Goal: Obtain resource: Download file/media

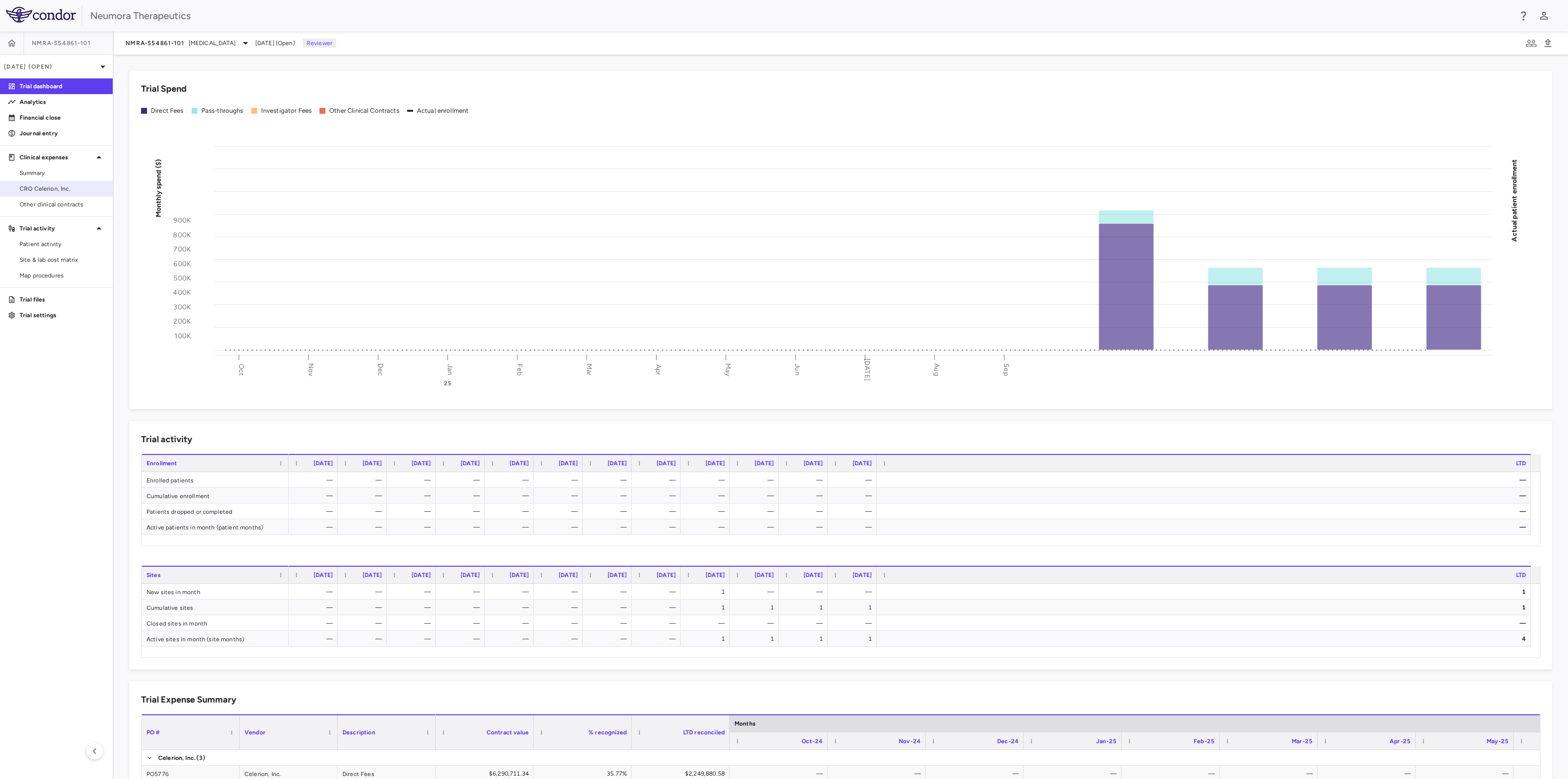
click at [28, 187] on span "CRO Celerion, Inc." at bounding box center [62, 188] width 85 height 9
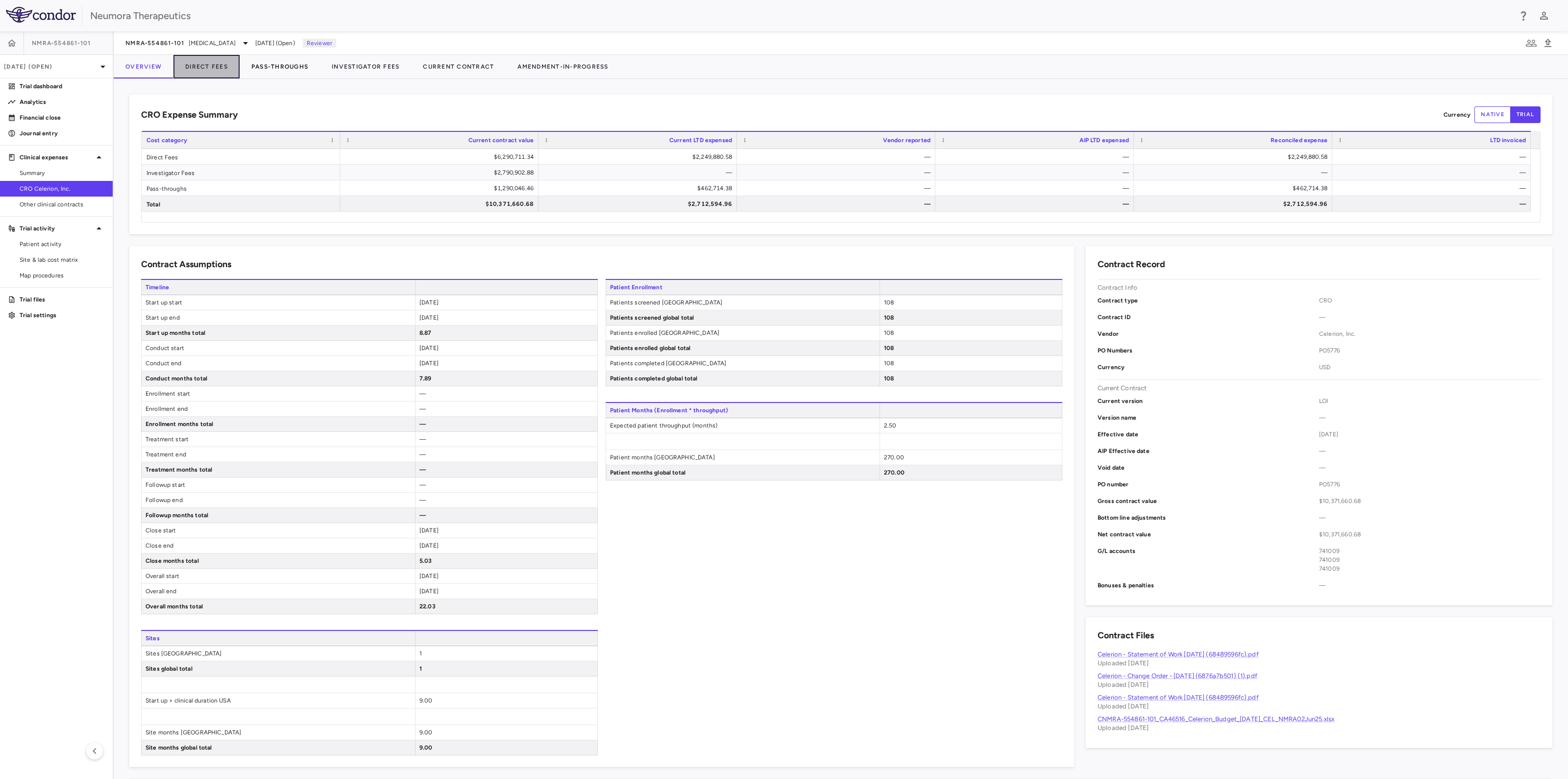
drag, startPoint x: 203, startPoint y: 64, endPoint x: 301, endPoint y: 73, distance: 98.4
click at [204, 64] on button "Direct Fees" at bounding box center [207, 66] width 66 height 24
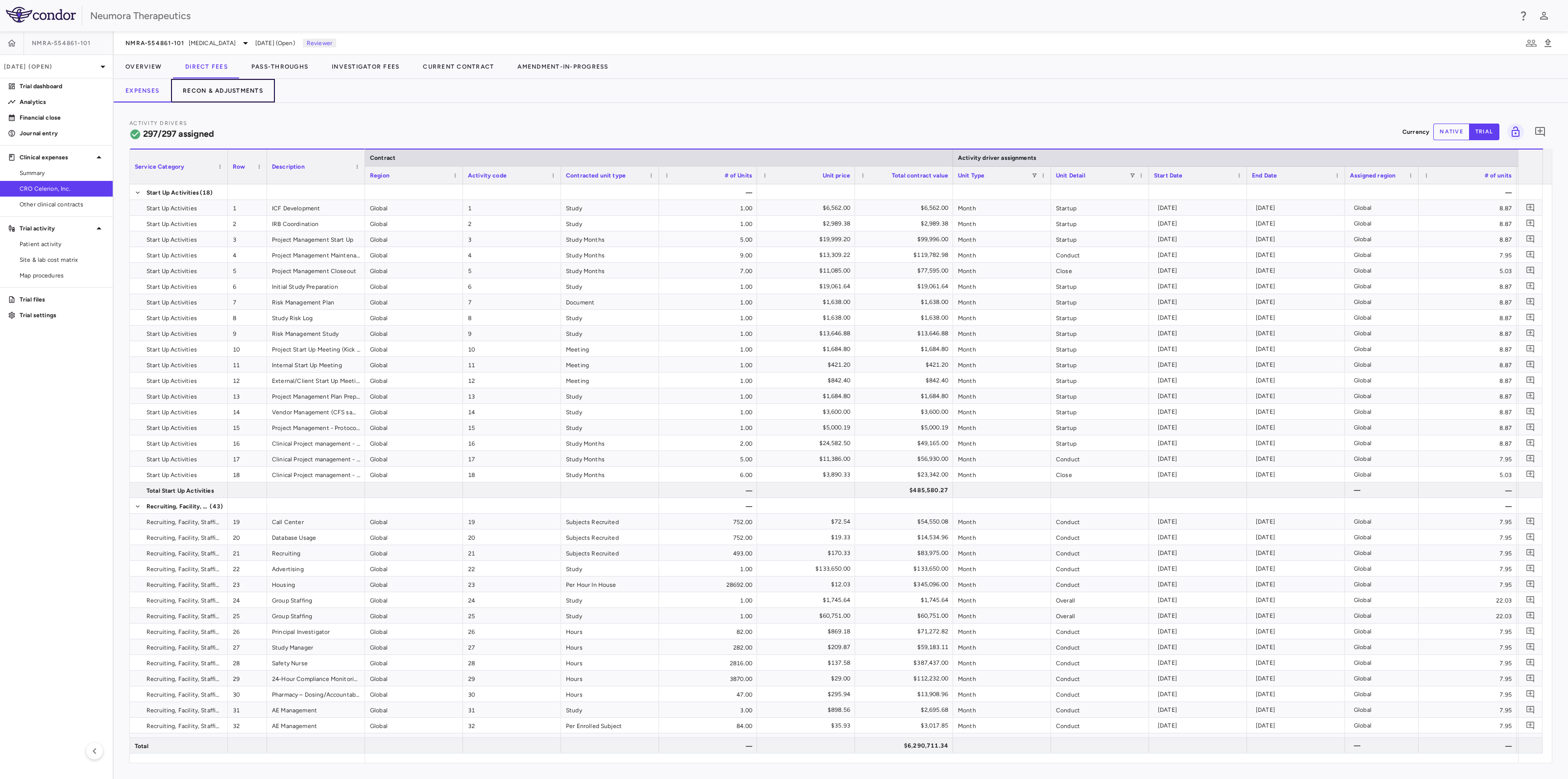
click at [235, 89] on button "Recon & Adjustments" at bounding box center [223, 91] width 104 height 24
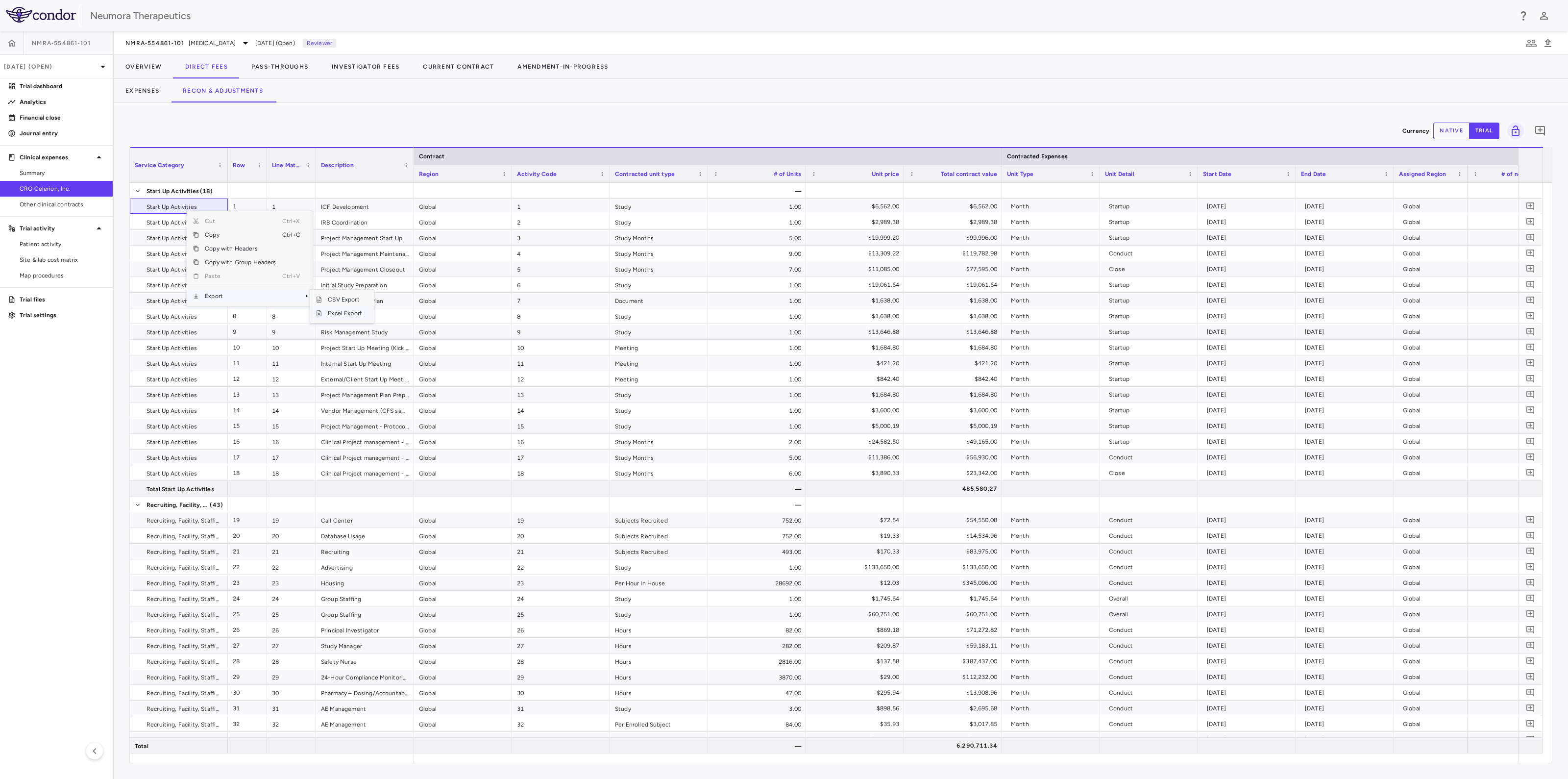
click at [348, 314] on span "Excel Export" at bounding box center [345, 313] width 46 height 14
click at [293, 67] on button "Pass-Throughs" at bounding box center [280, 66] width 80 height 24
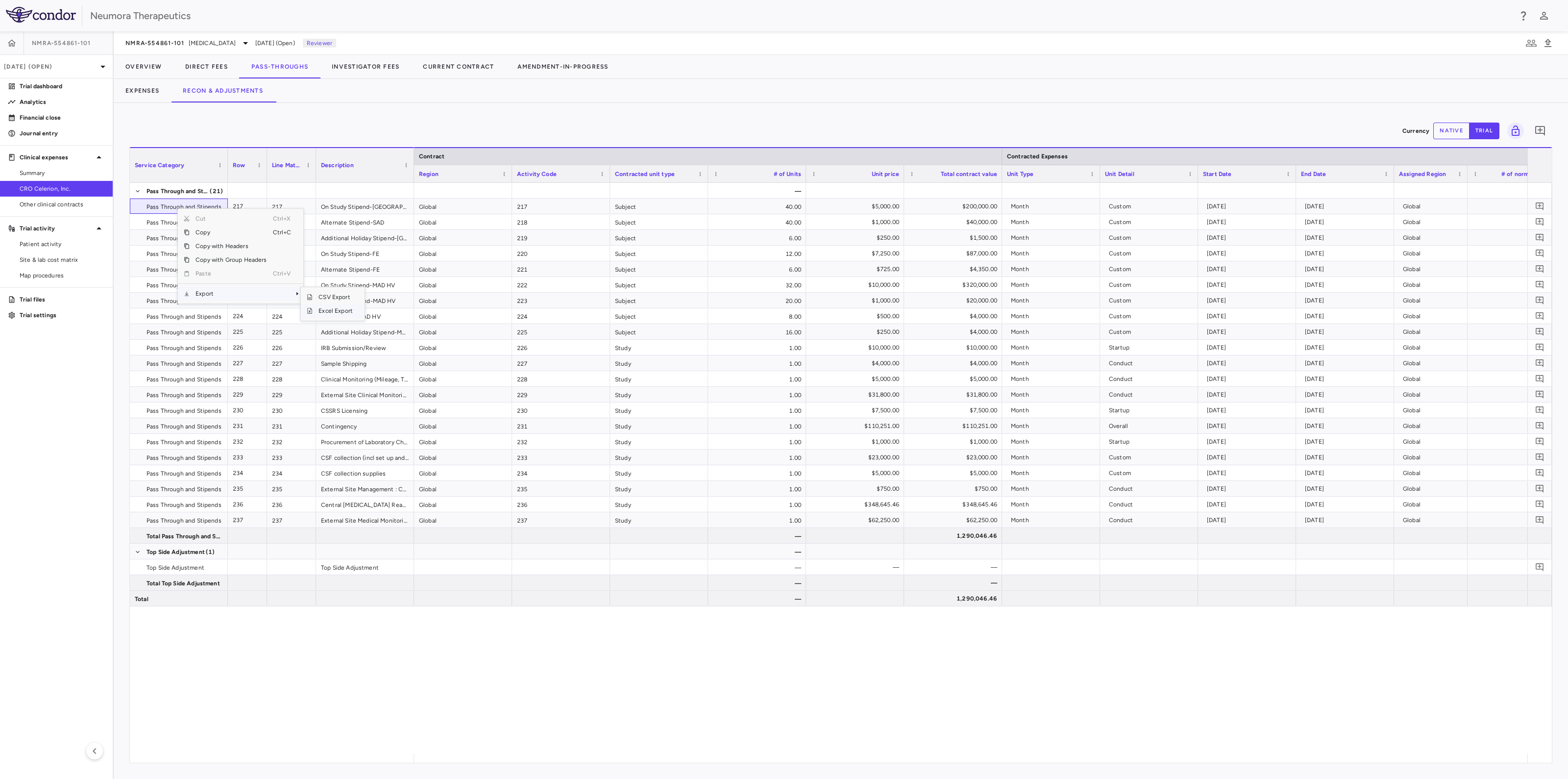
click at [332, 310] on span "Excel Export" at bounding box center [336, 311] width 46 height 14
